Goal: Use online tool/utility: Utilize a website feature to perform a specific function

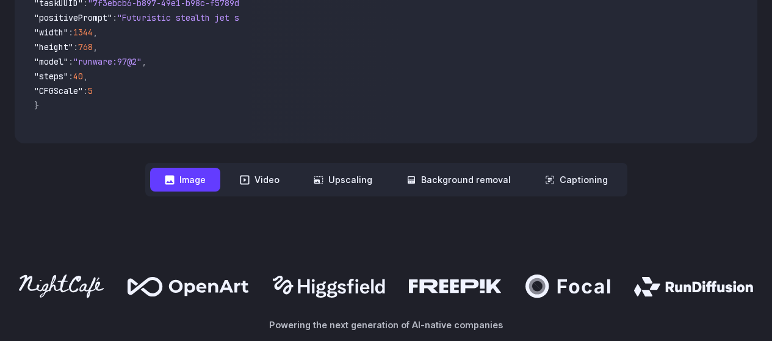
scroll to position [549, 0]
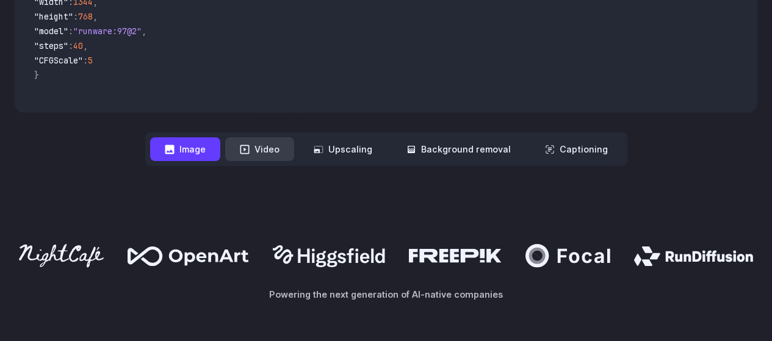
click at [249, 153] on icon at bounding box center [245, 150] width 10 height 10
click at [269, 144] on button "Video" at bounding box center [259, 149] width 69 height 24
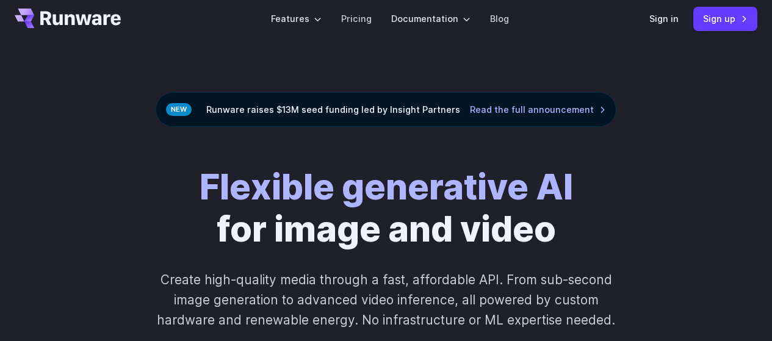
scroll to position [0, 0]
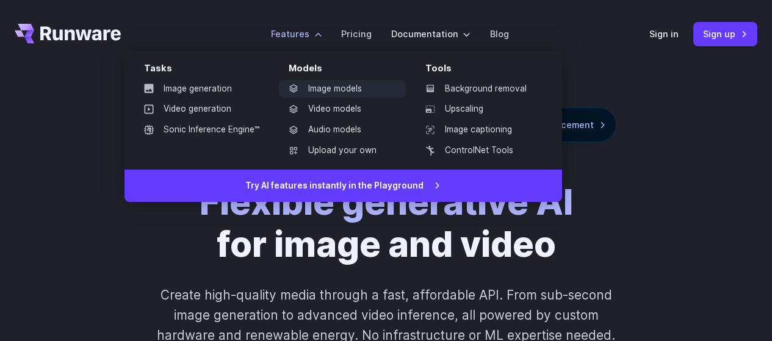
click at [340, 90] on link "Image models" at bounding box center [342, 89] width 127 height 18
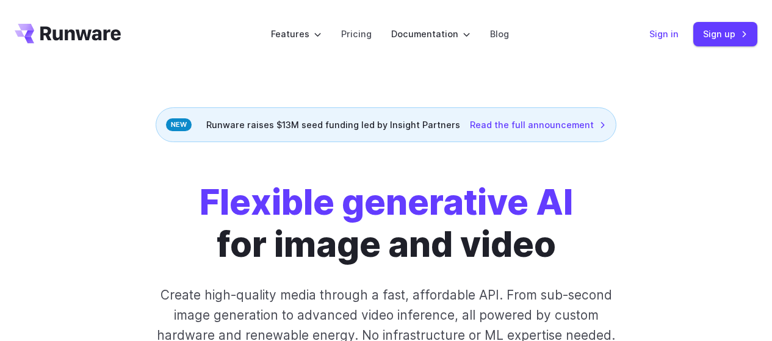
click at [659, 35] on link "Sign in" at bounding box center [663, 34] width 29 height 14
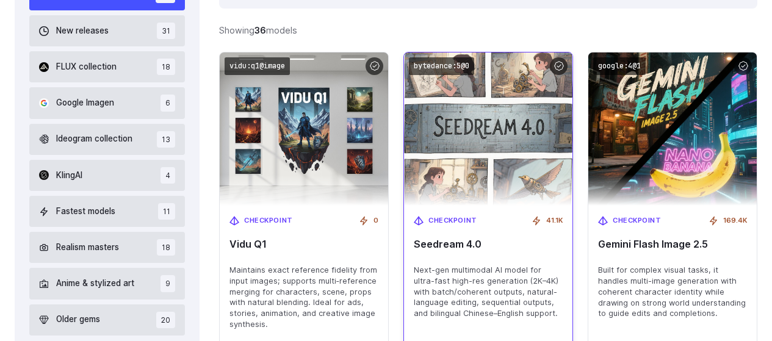
scroll to position [406, 0]
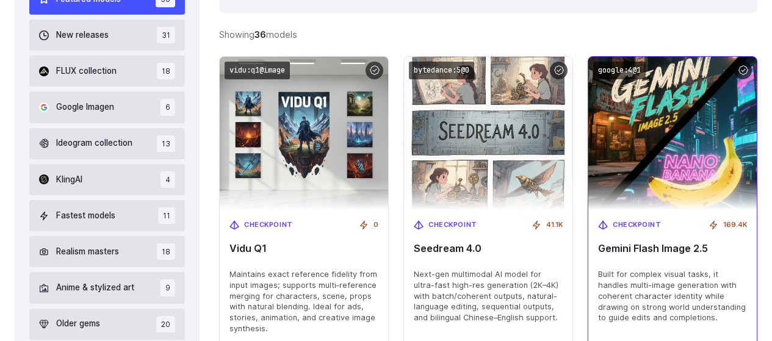
click at [649, 120] on img at bounding box center [673, 133] width 186 height 168
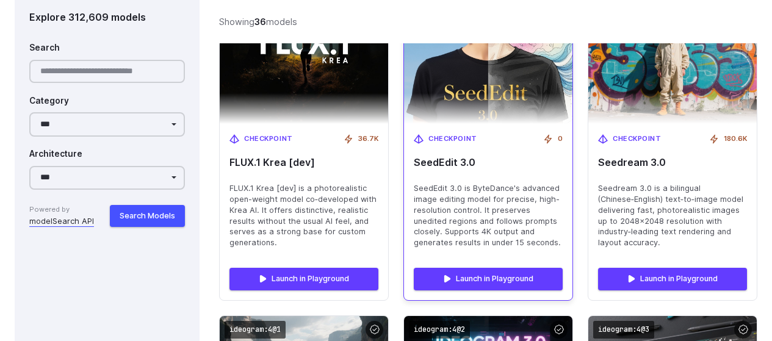
scroll to position [1892, 0]
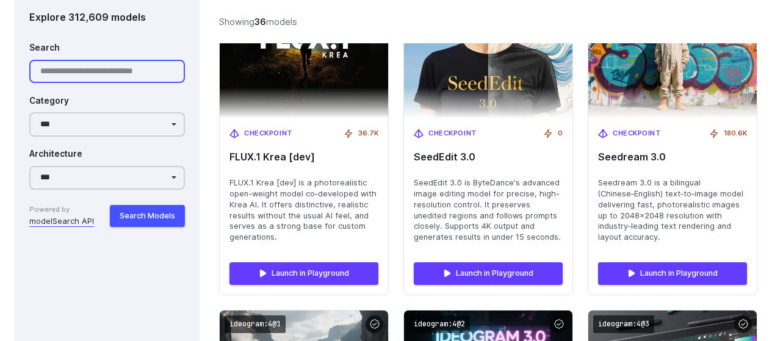
click at [94, 67] on input "Search" at bounding box center [107, 72] width 156 height 24
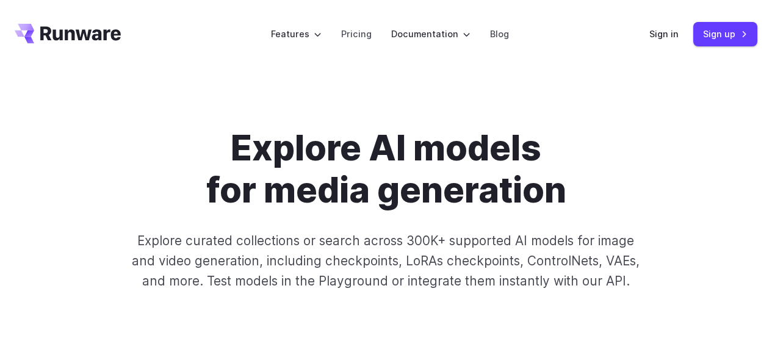
scroll to position [0, 0]
type input "**********"
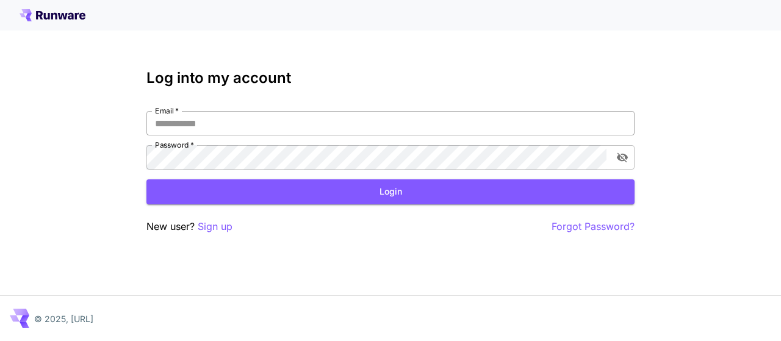
click at [206, 120] on input "Email   *" at bounding box center [390, 123] width 488 height 24
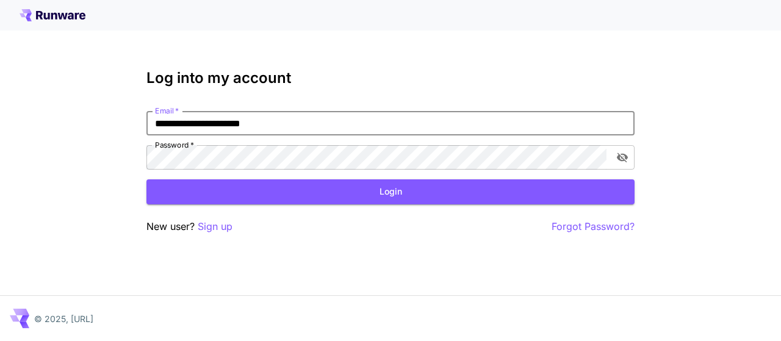
type input "**********"
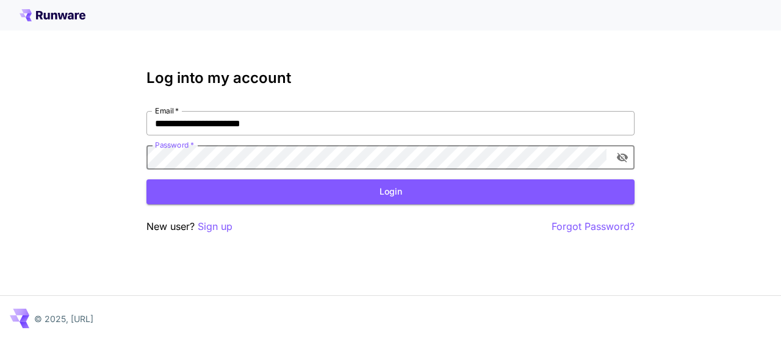
click button "Login" at bounding box center [390, 191] width 488 height 25
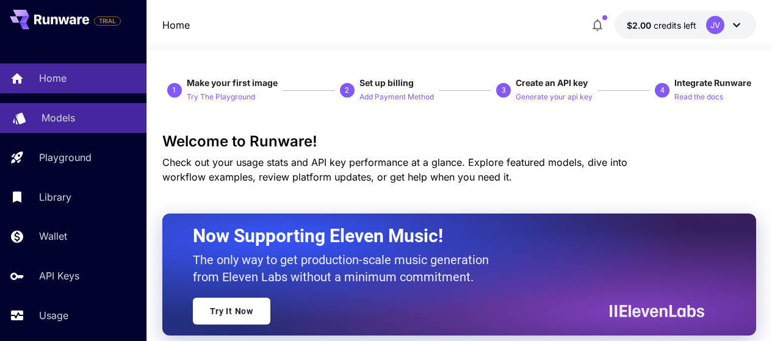
click at [77, 117] on div "Models" at bounding box center [88, 117] width 95 height 15
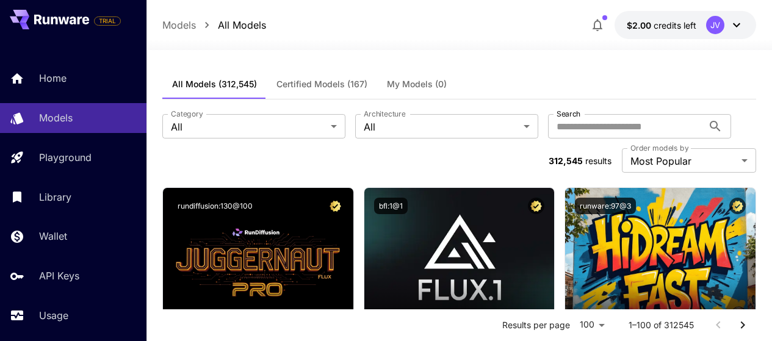
click at [735, 25] on icon at bounding box center [736, 25] width 7 height 4
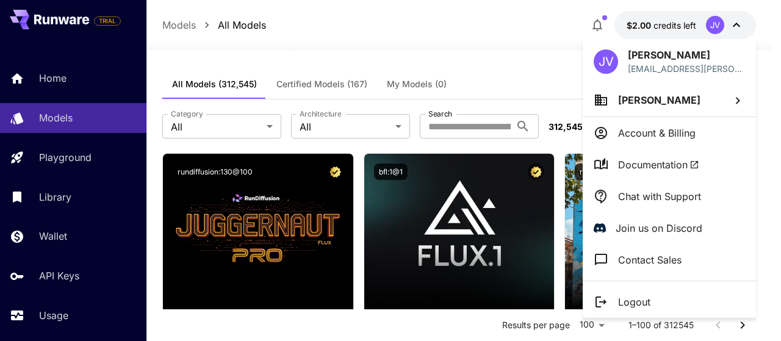
click at [496, 56] on div at bounding box center [390, 170] width 781 height 341
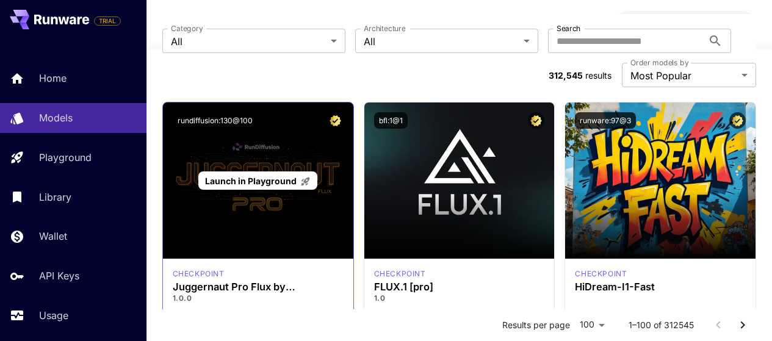
scroll to position [101, 0]
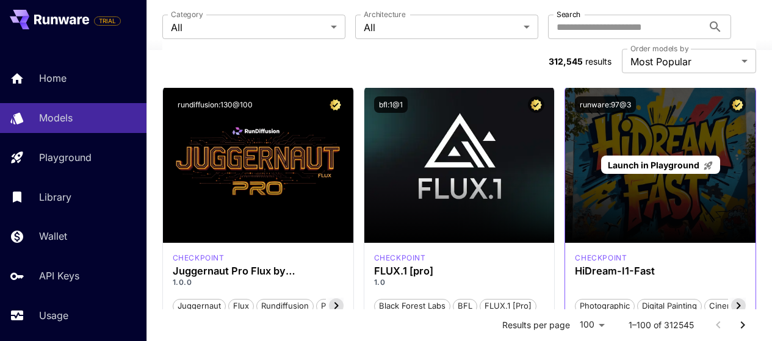
click at [655, 92] on div "Launch in Playground" at bounding box center [660, 165] width 190 height 156
click at [654, 159] on p "Launch in Playground" at bounding box center [661, 165] width 106 height 13
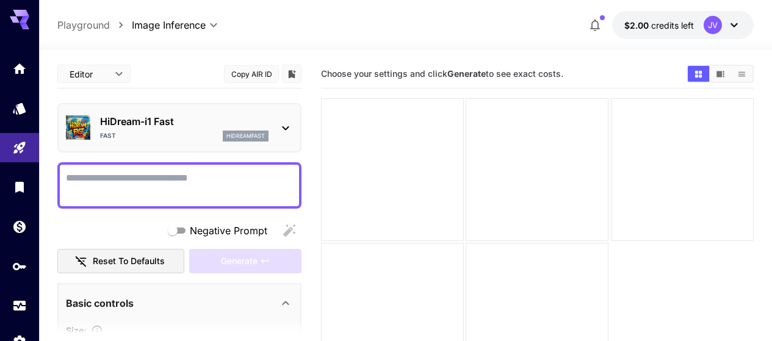
click at [164, 179] on textarea "Negative Prompt" at bounding box center [179, 185] width 227 height 29
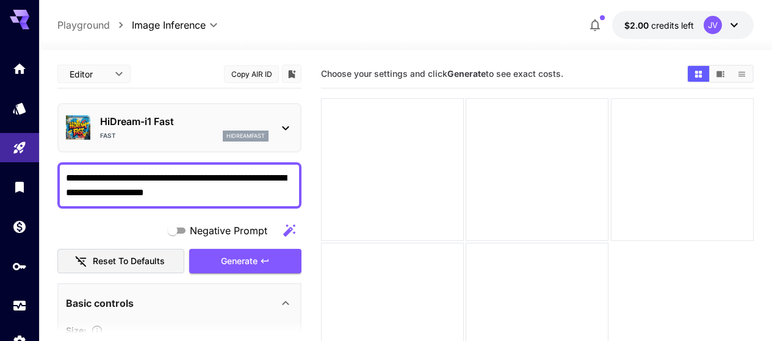
drag, startPoint x: 117, startPoint y: 200, endPoint x: 106, endPoint y: 195, distance: 12.3
click at [253, 196] on textarea "**********" at bounding box center [179, 185] width 227 height 29
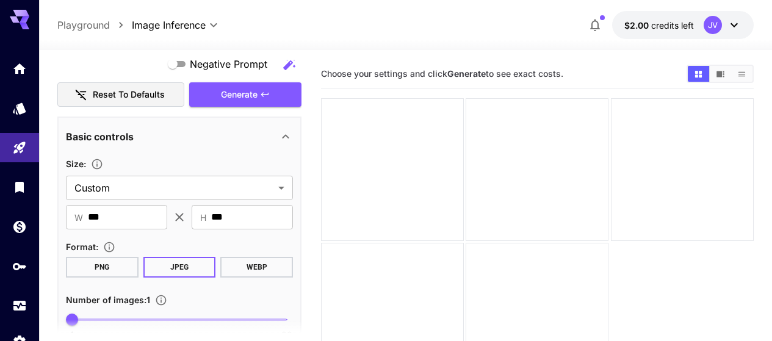
scroll to position [183, 0]
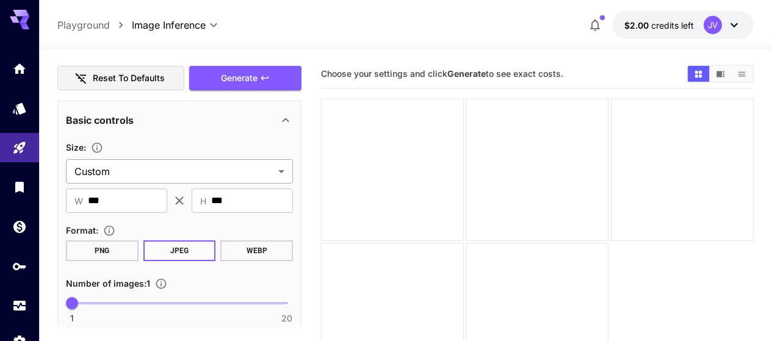
type textarea "**********"
click at [198, 165] on body "**********" at bounding box center [386, 219] width 772 height 438
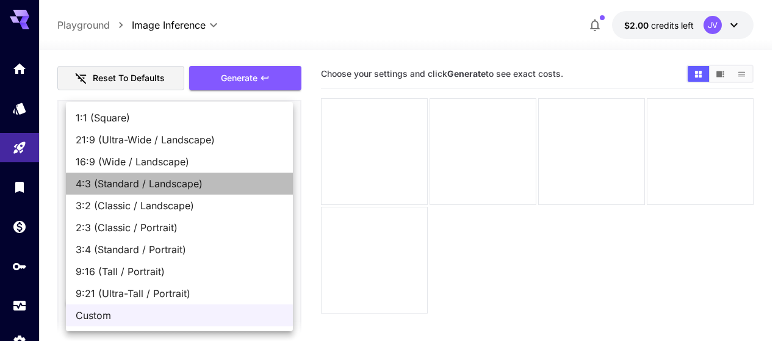
click at [178, 182] on span "4:3 (Standard / Landscape)" at bounding box center [179, 183] width 207 height 15
type input "**********"
type input "****"
type input "***"
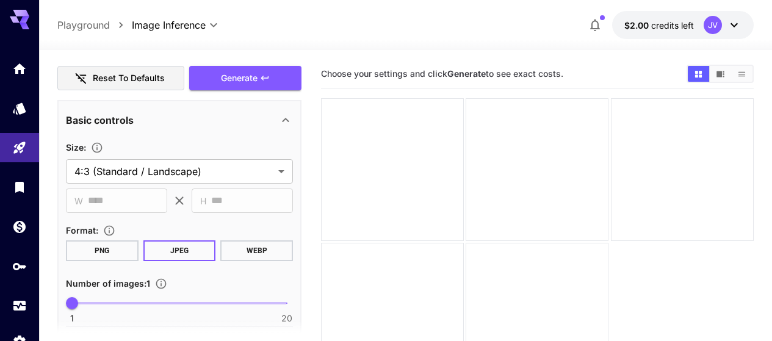
click at [117, 249] on button "PNG" at bounding box center [102, 250] width 73 height 21
click at [167, 249] on button "JPEG" at bounding box center [179, 250] width 73 height 21
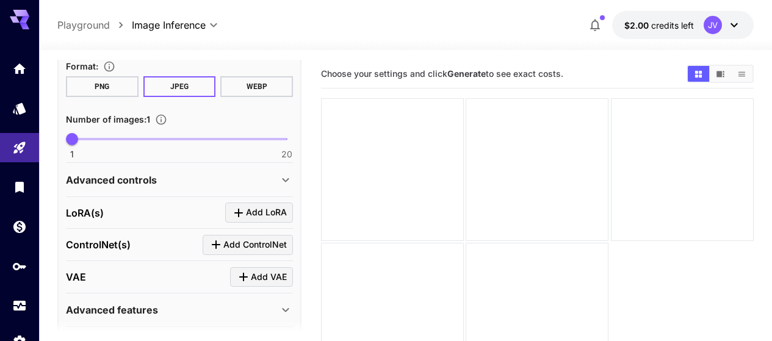
scroll to position [366, 0]
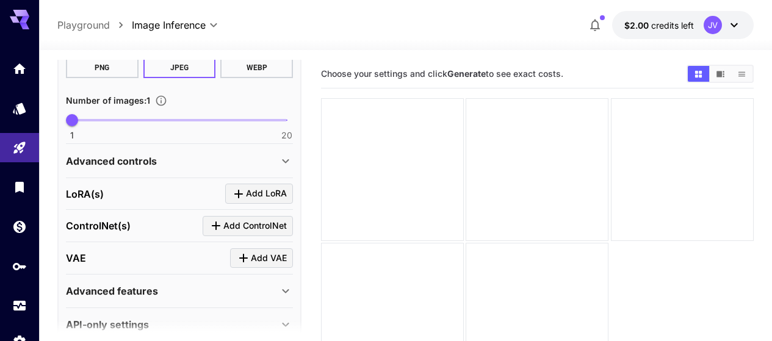
click at [214, 159] on div "Advanced controls" at bounding box center [172, 161] width 212 height 15
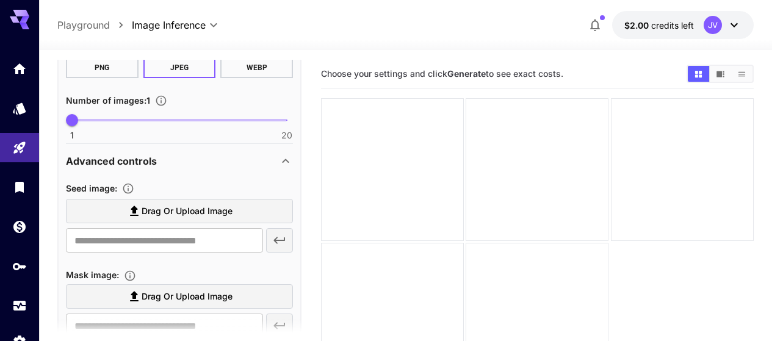
click at [214, 159] on div "Advanced controls" at bounding box center [172, 161] width 212 height 15
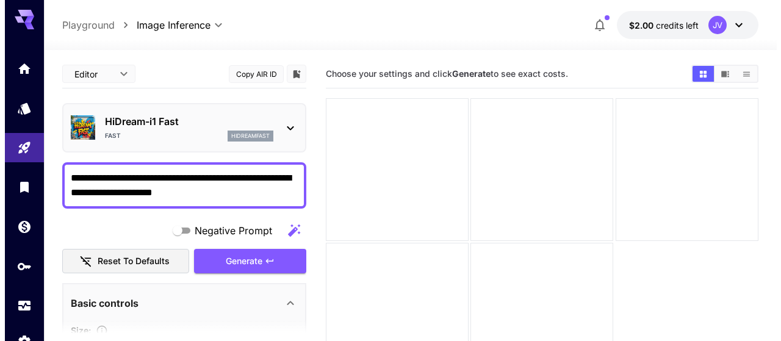
scroll to position [0, 0]
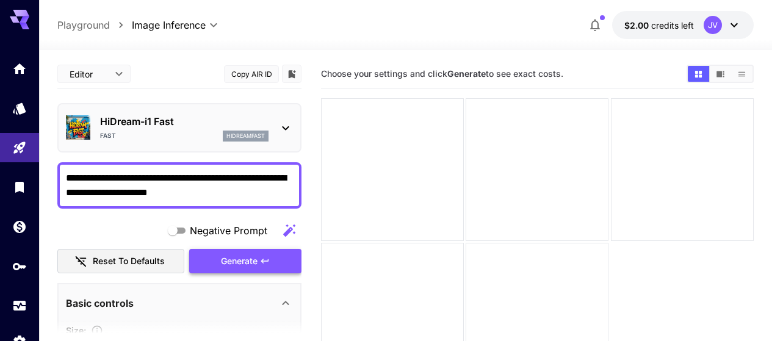
click at [234, 263] on span "Generate" at bounding box center [239, 261] width 37 height 15
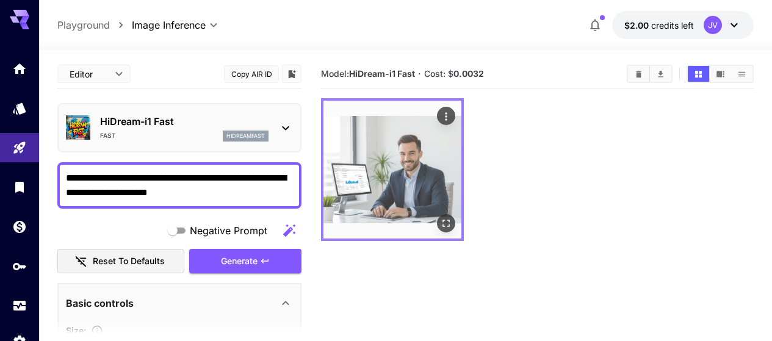
click at [442, 220] on icon "Open in fullscreen" at bounding box center [445, 223] width 7 height 7
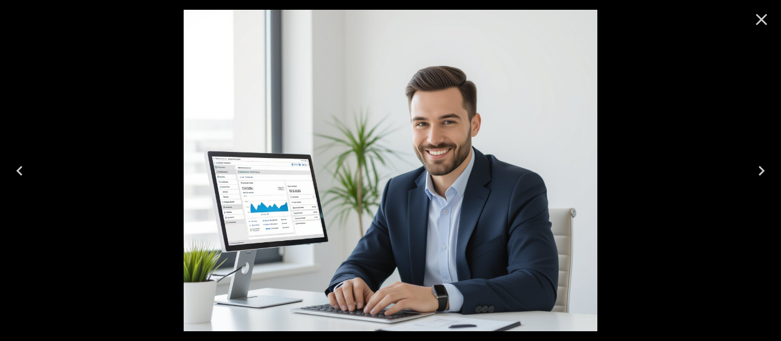
click at [757, 21] on icon "Close" at bounding box center [762, 20] width 20 height 20
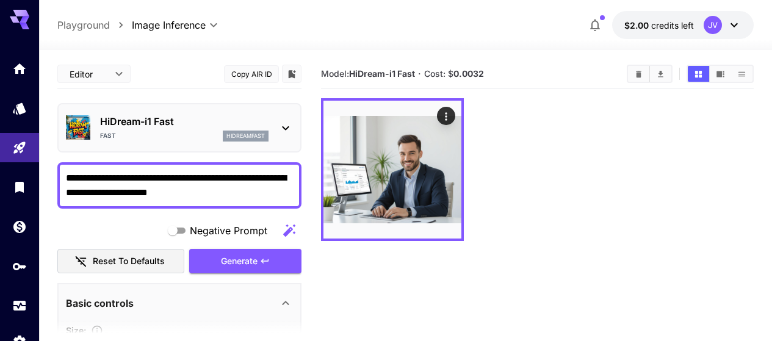
click at [556, 168] on div at bounding box center [537, 169] width 433 height 143
click at [496, 234] on section "Model: HiDream-i1 Fast · Cost: $ 0.0032" at bounding box center [537, 230] width 433 height 341
click at [24, 27] on icon at bounding box center [25, 26] width 10 height 7
click at [13, 57] on div "Home" at bounding box center [20, 64] width 15 height 15
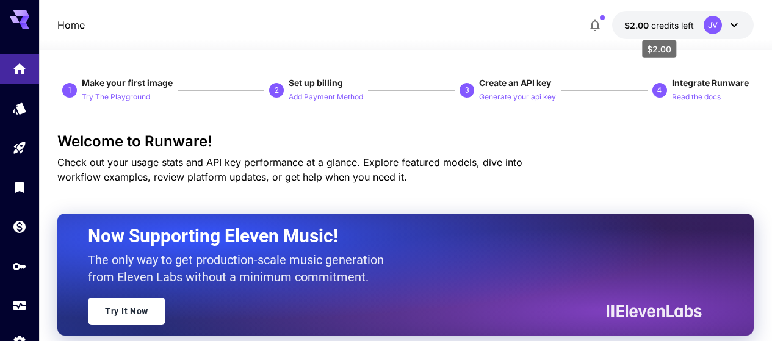
click at [640, 22] on span "$2.00" at bounding box center [637, 25] width 27 height 10
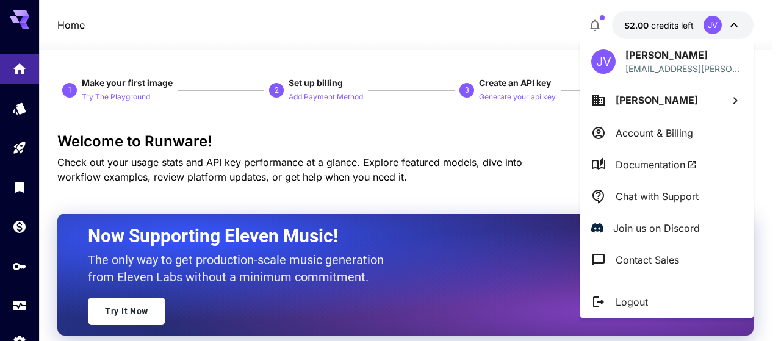
click at [425, 30] on div at bounding box center [390, 170] width 781 height 341
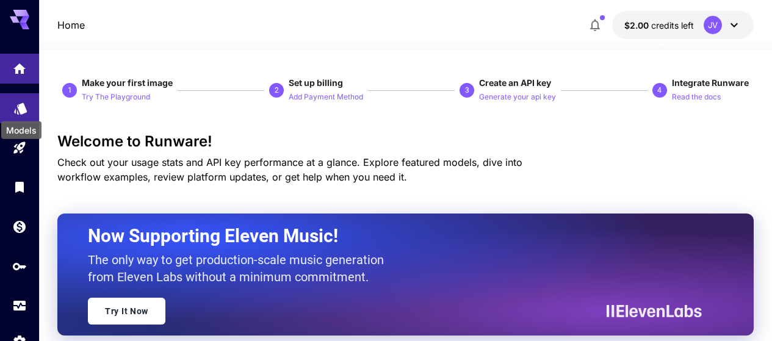
click at [16, 115] on div "Models" at bounding box center [21, 126] width 43 height 27
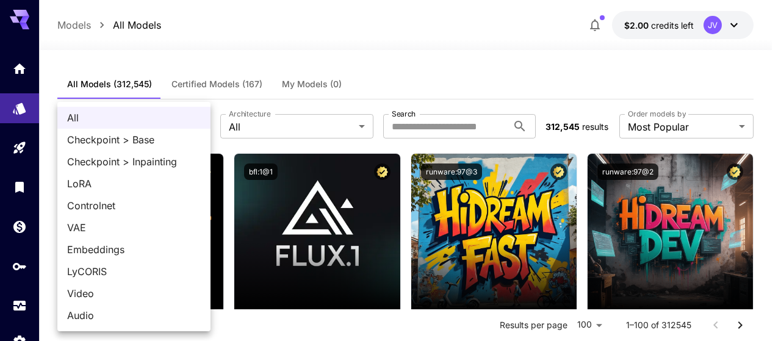
click at [387, 53] on div at bounding box center [390, 170] width 781 height 341
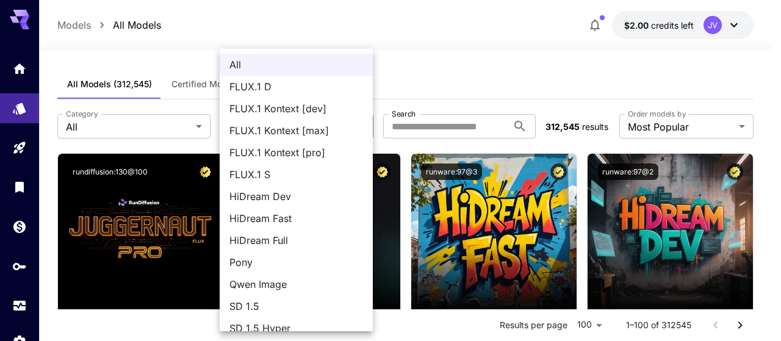
click at [503, 85] on div at bounding box center [390, 170] width 781 height 341
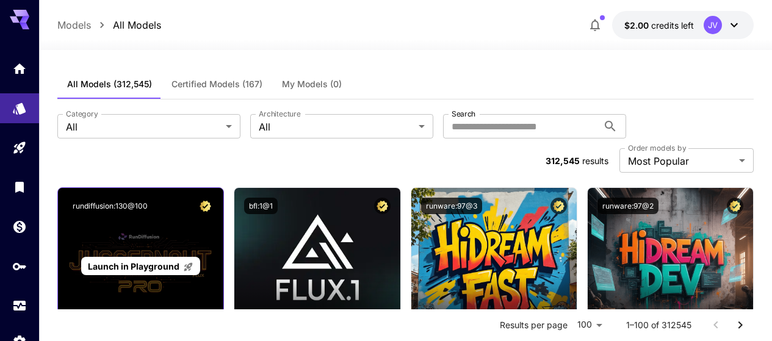
click at [160, 201] on div "Launch in Playground" at bounding box center [140, 266] width 165 height 156
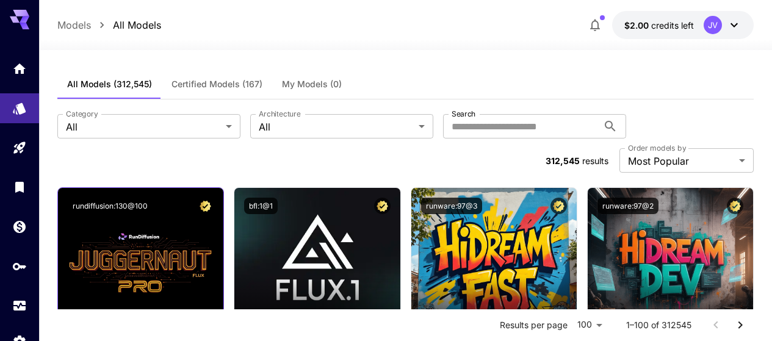
click at [190, 198] on div "rundiffusion:130@100" at bounding box center [141, 206] width 146 height 16
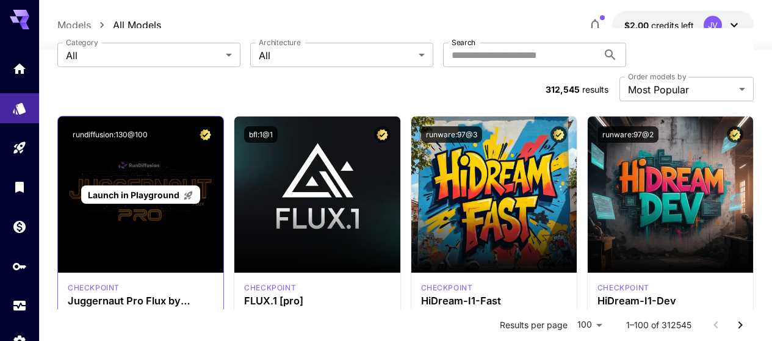
scroll to position [81, 0]
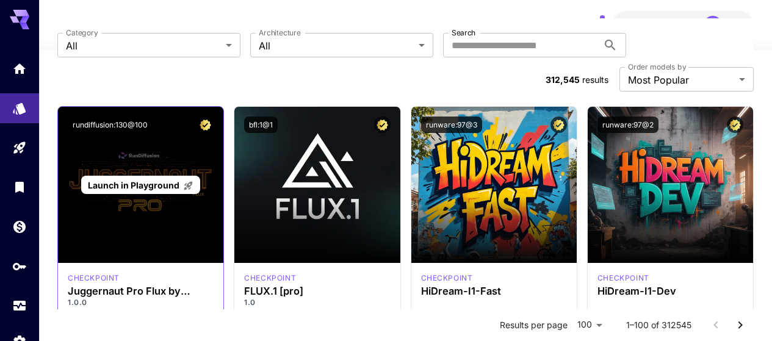
click at [182, 186] on div "Launch in Playground" at bounding box center [140, 185] width 165 height 156
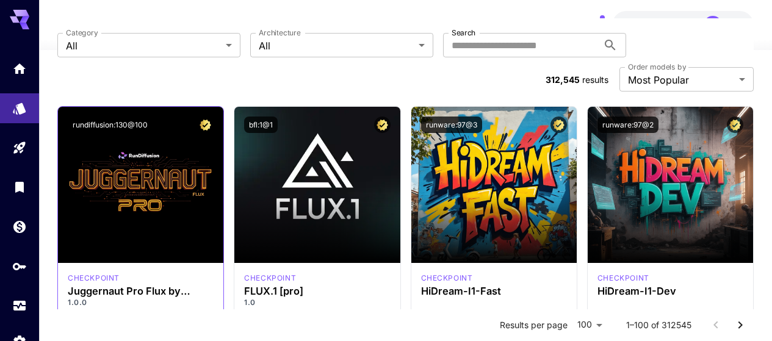
click at [207, 323] on icon at bounding box center [206, 326] width 4 height 7
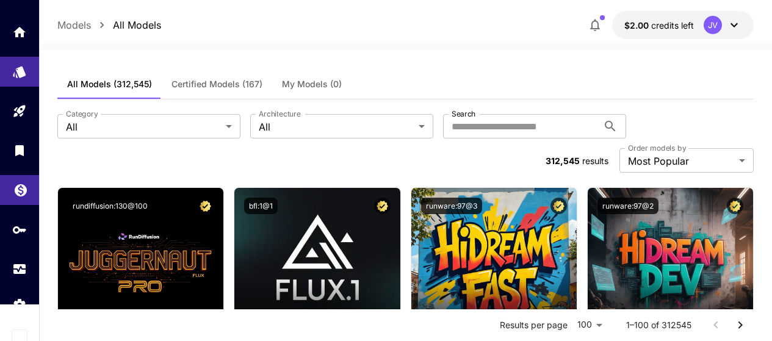
scroll to position [45, 0]
